Goal: Information Seeking & Learning: Learn about a topic

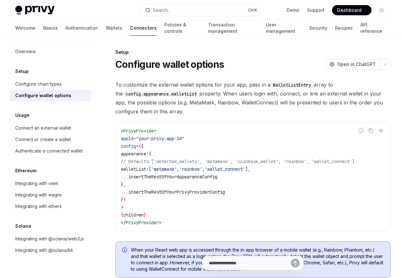
type textarea "*"
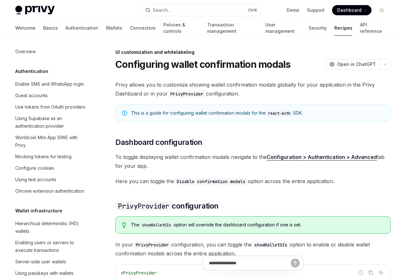
scroll to position [278, 0]
